Goal: Navigation & Orientation: Find specific page/section

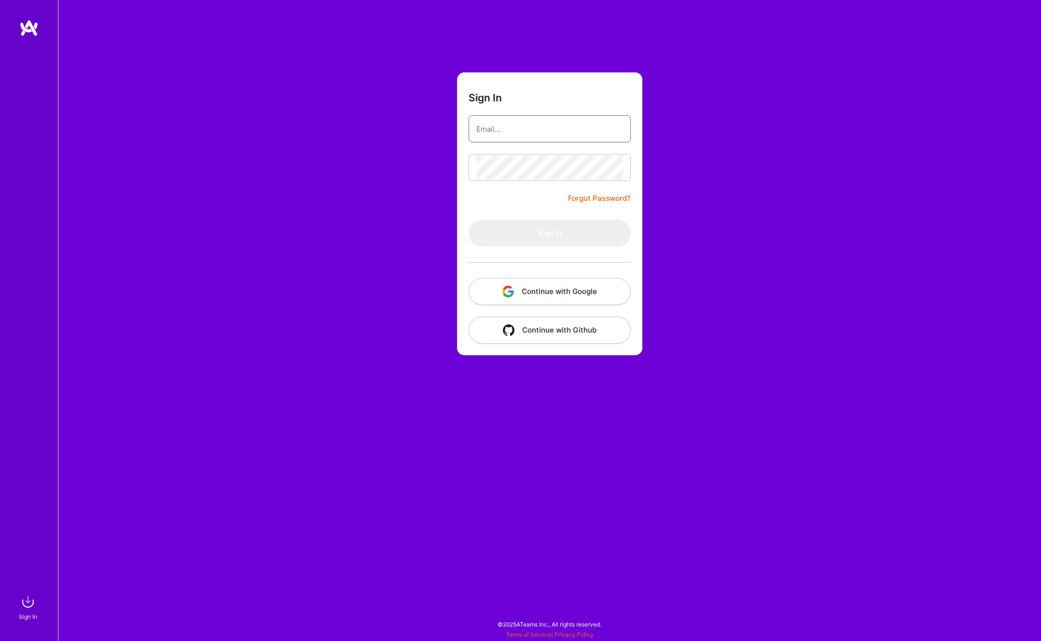
click at [623, 132] on nordpass-icon at bounding box center [623, 129] width 0 height 8
type input "[EMAIL_ADDRESS][DOMAIN_NAME]"
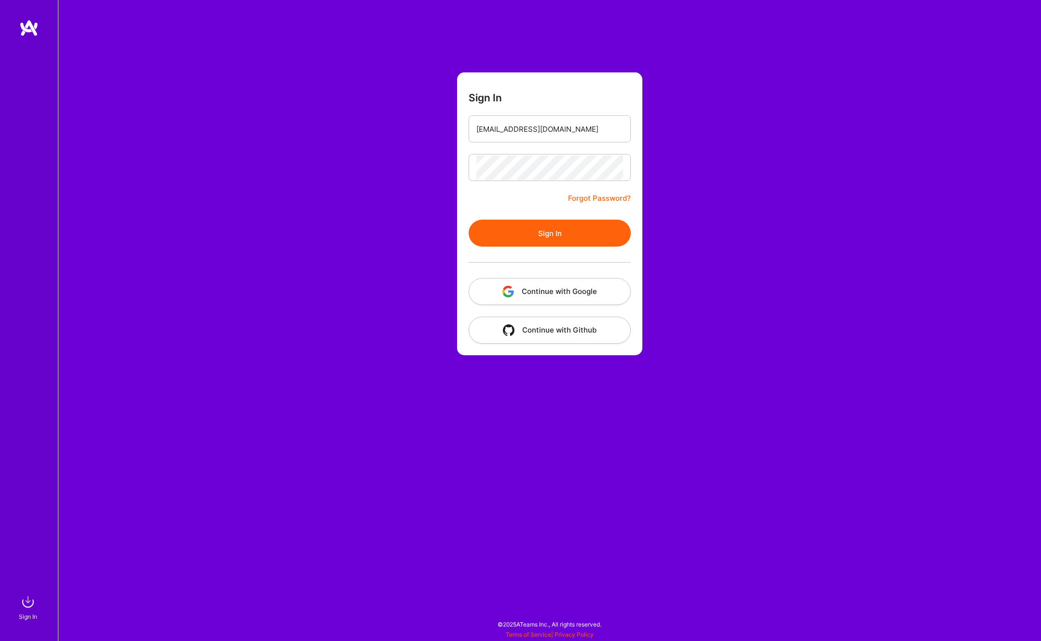
click at [557, 230] on button "Sign In" at bounding box center [550, 233] width 162 height 27
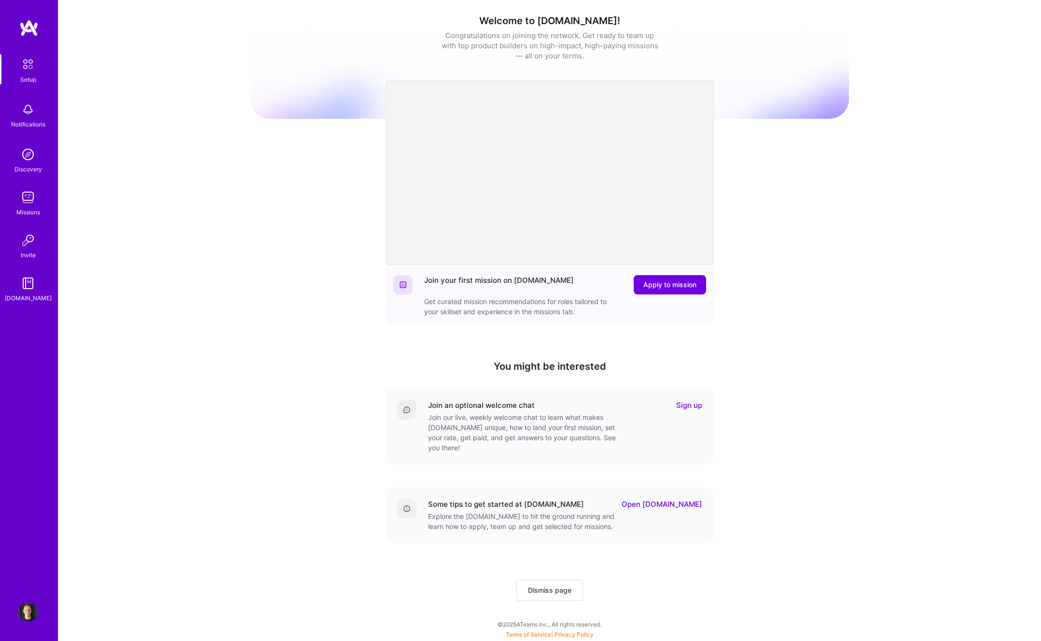
click at [30, 31] on img at bounding box center [28, 27] width 19 height 17
